Goal: Transaction & Acquisition: Purchase product/service

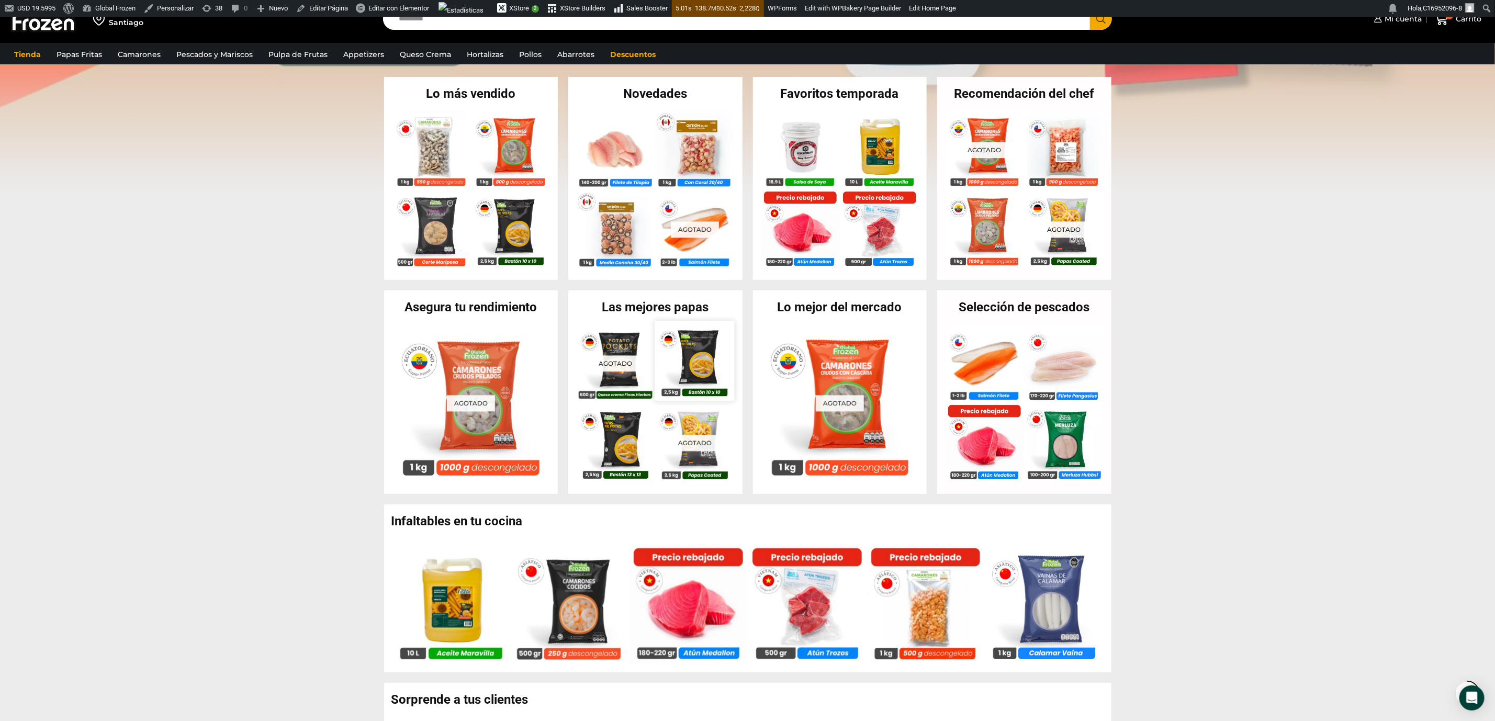
scroll to position [235, 0]
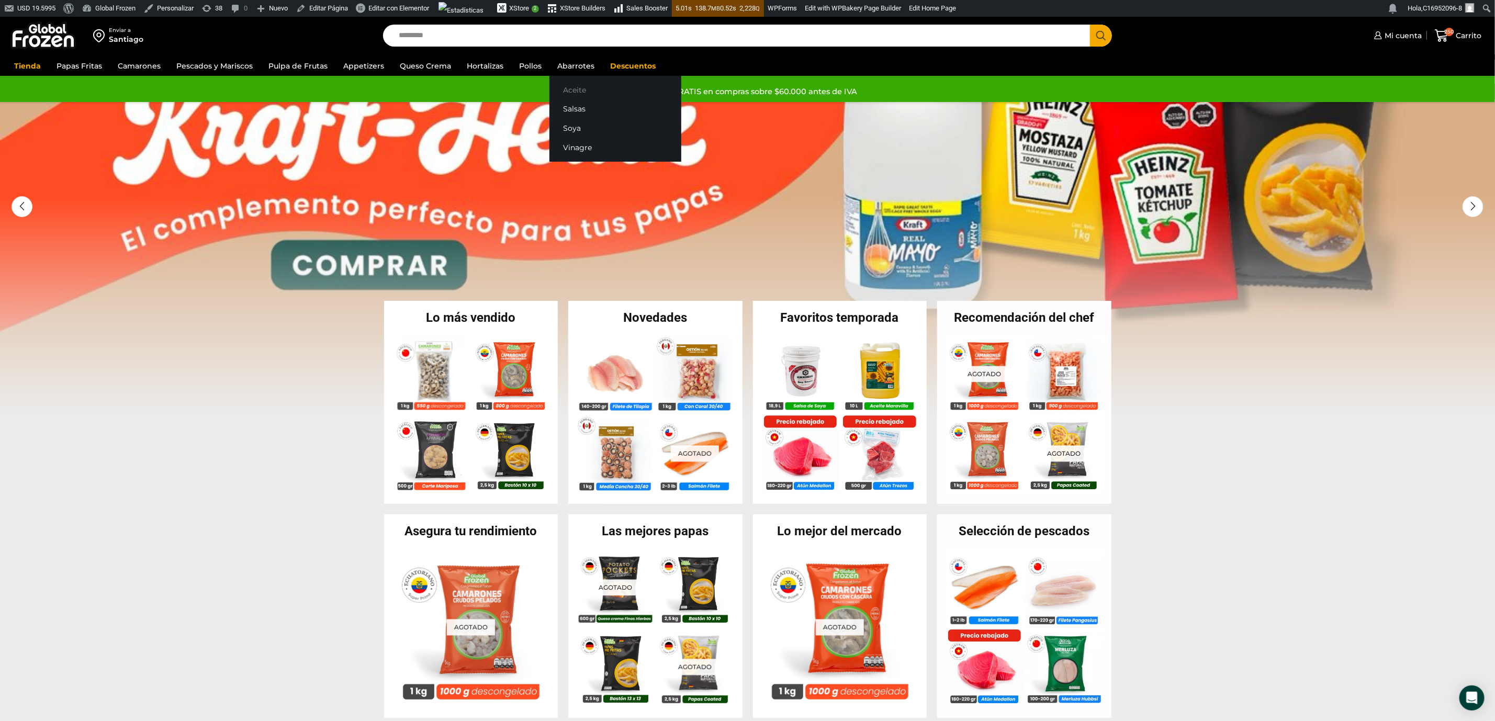
click at [565, 87] on link "Aceite" at bounding box center [615, 89] width 132 height 19
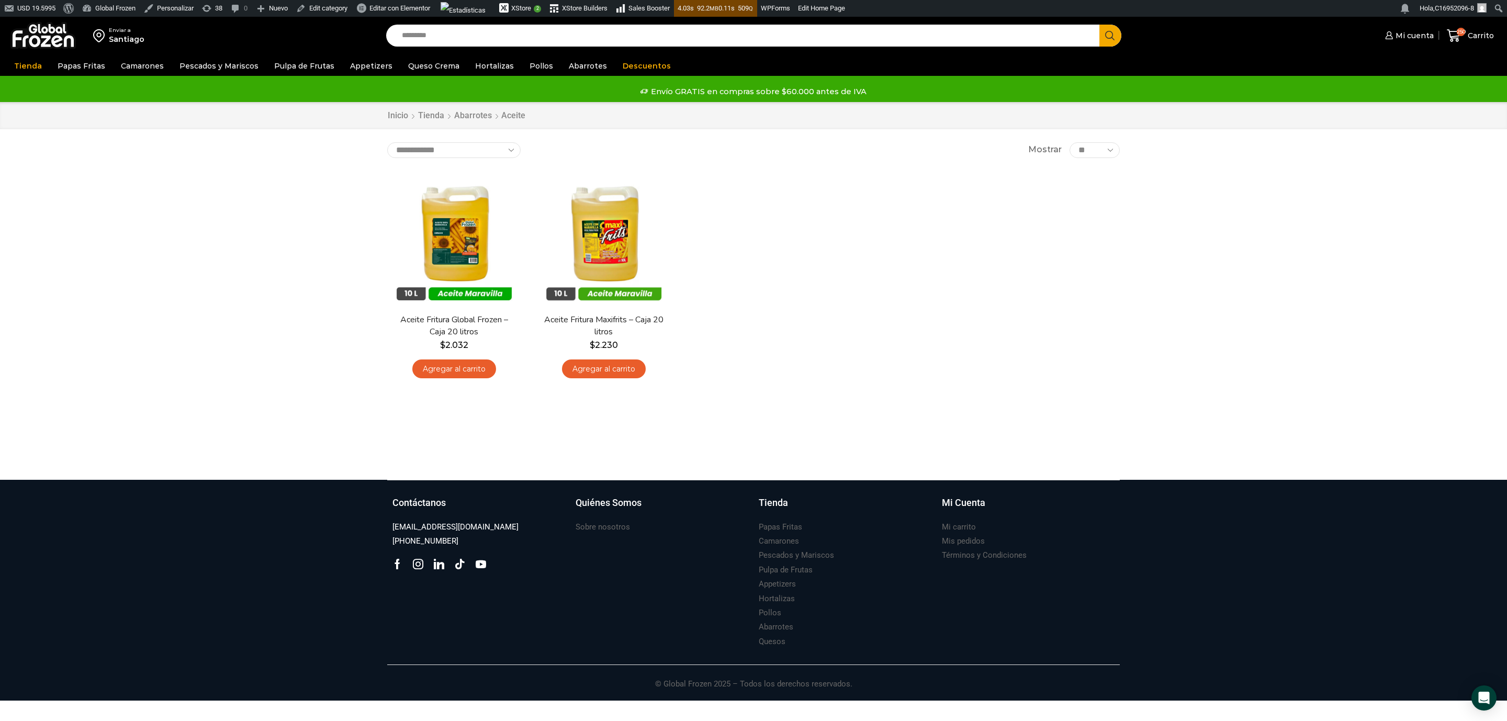
click at [460, 229] on img at bounding box center [454, 239] width 134 height 134
